Goal: Information Seeking & Learning: Learn about a topic

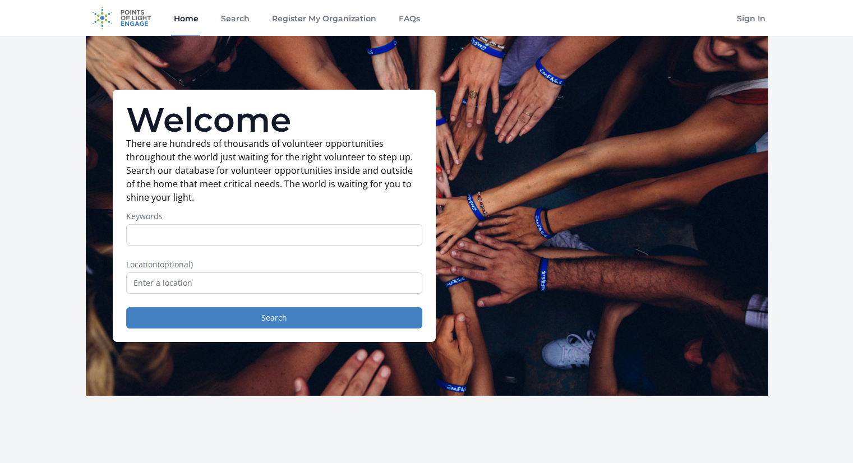
click at [200, 228] on input "Keywords" at bounding box center [274, 234] width 296 height 21
type input "digital health"
click at [163, 284] on input "text" at bounding box center [274, 282] width 296 height 21
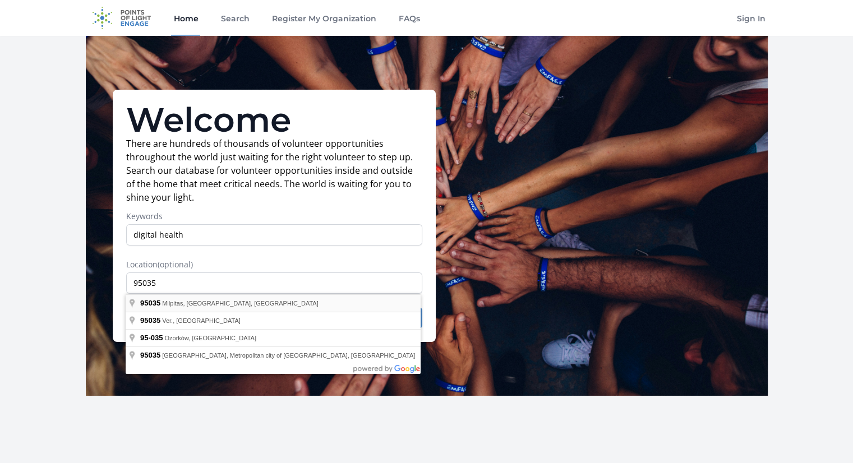
type input "Milpitas, CA 95035, [GEOGRAPHIC_DATA]"
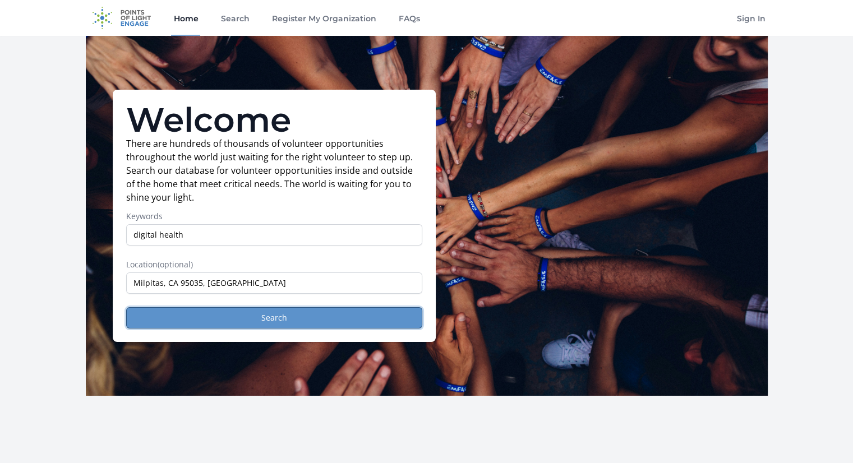
click at [265, 319] on button "Search" at bounding box center [274, 317] width 296 height 21
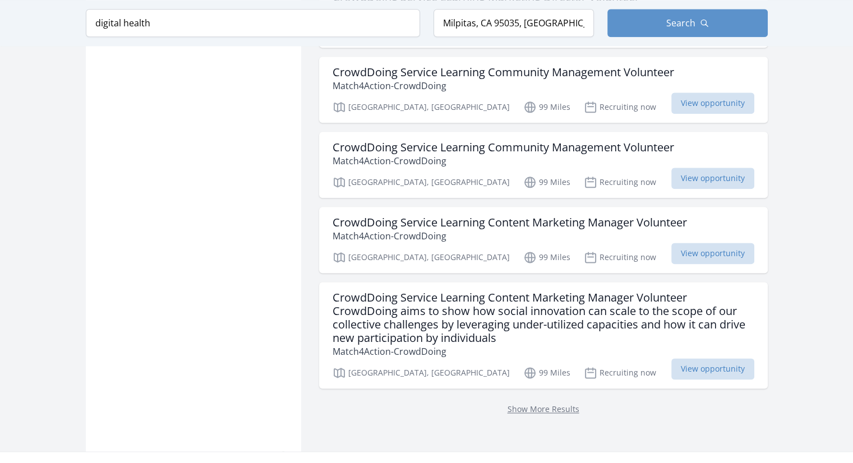
scroll to position [1401, 0]
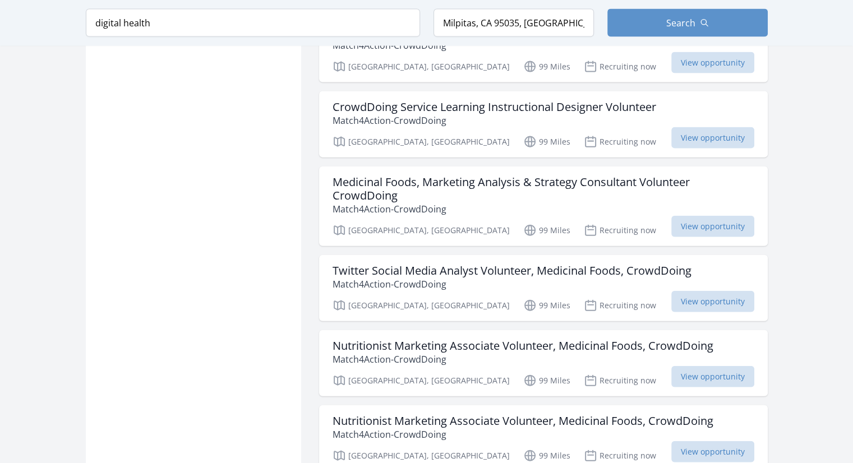
scroll to position [2578, 0]
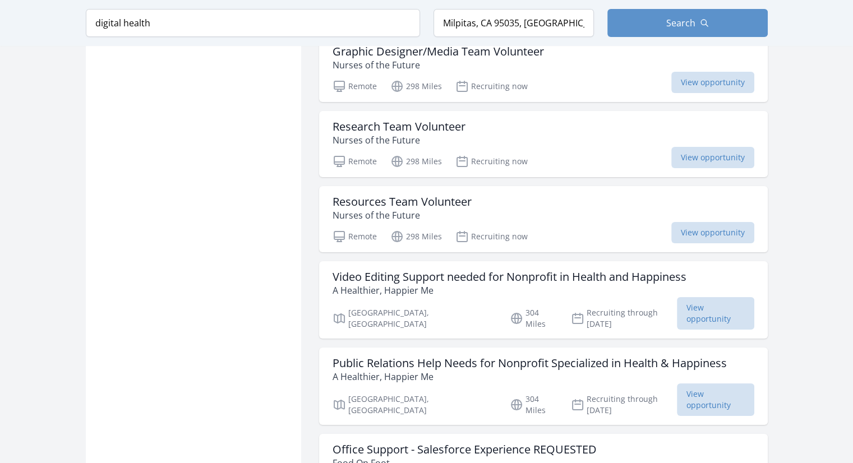
scroll to position [4316, 0]
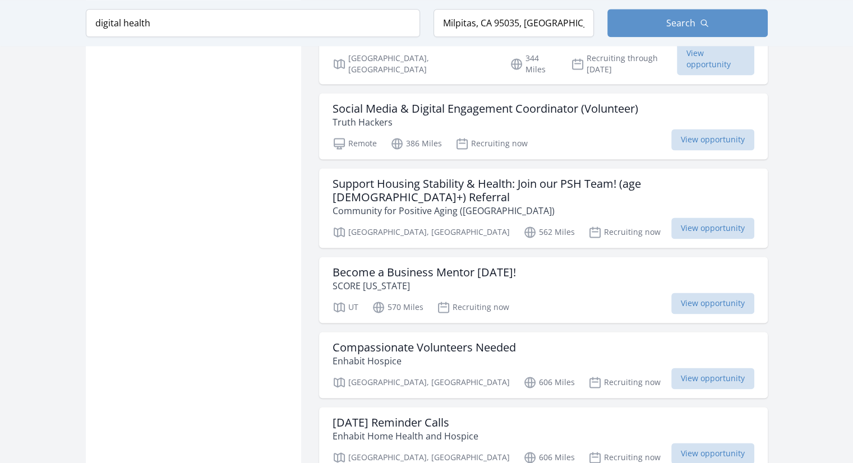
scroll to position [5829, 0]
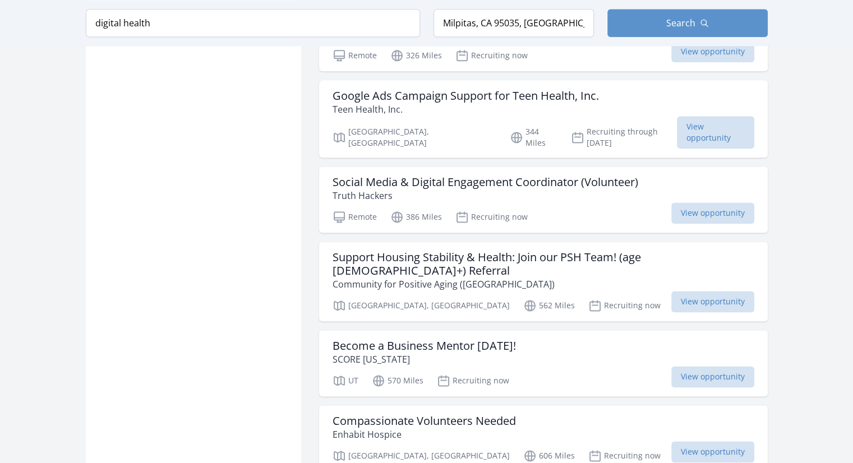
scroll to position [5717, 0]
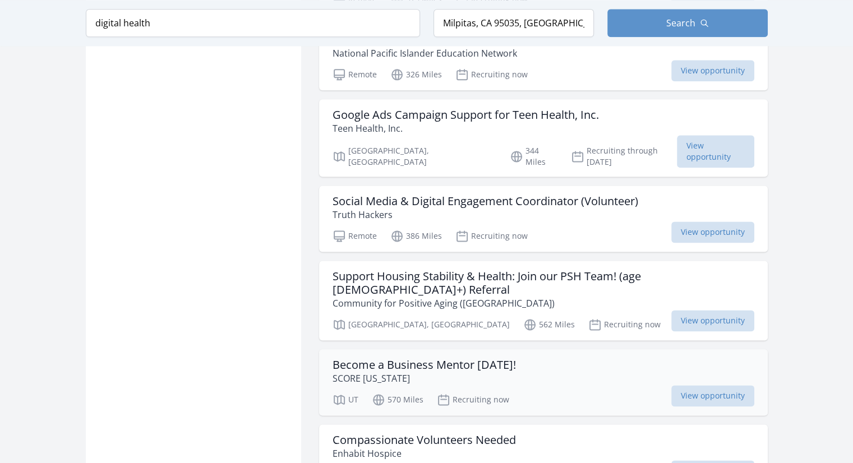
click at [475, 358] on h3 "Become a Business Mentor [DATE]!" at bounding box center [423, 364] width 183 height 13
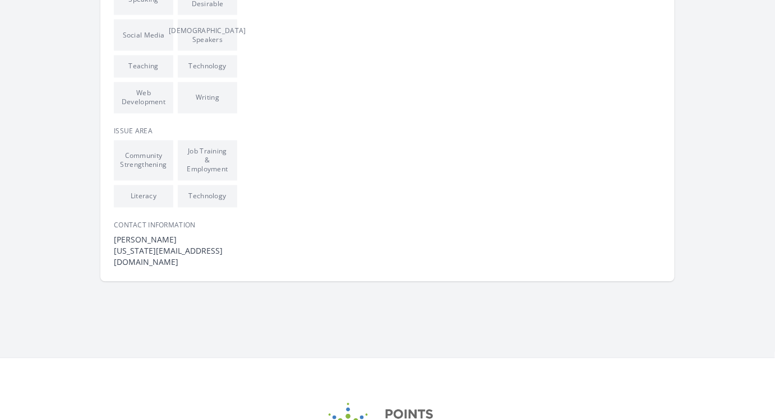
scroll to position [662, 0]
